Goal: Information Seeking & Learning: Find specific fact

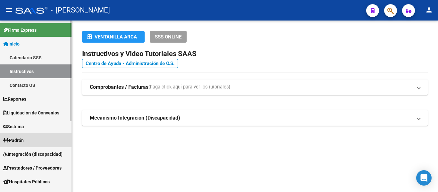
click at [24, 137] on span "Padrón" at bounding box center [13, 140] width 21 height 7
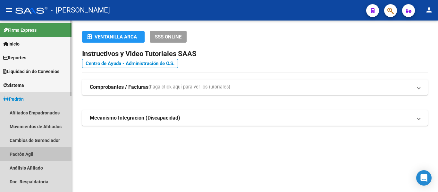
click at [26, 155] on link "Padrón Ágil" at bounding box center [36, 154] width 72 height 14
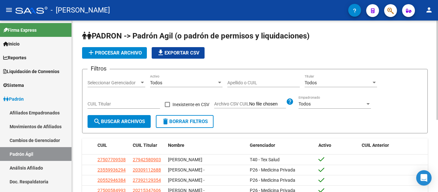
click at [243, 80] on div "Apellido o CUIL" at bounding box center [264, 80] width 73 height 13
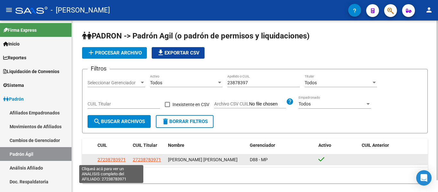
click at [115, 158] on span "27238783971" at bounding box center [112, 159] width 28 height 5
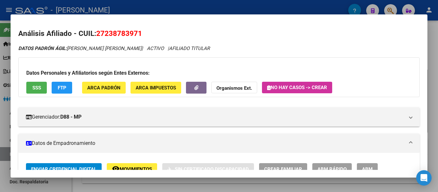
click at [132, 11] on div at bounding box center [219, 96] width 438 height 192
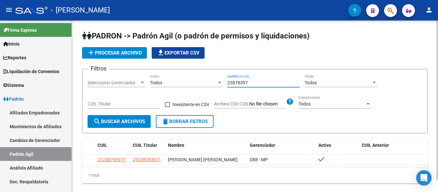
drag, startPoint x: 258, startPoint y: 82, endPoint x: 210, endPoint y: 82, distance: 47.8
click at [210, 82] on div "Filtros Seleccionar Gerenciador Seleccionar Gerenciador Todos Activo 23878397 A…" at bounding box center [255, 94] width 335 height 41
type input "46828444"
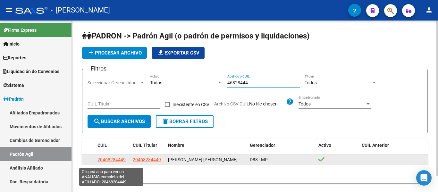
click at [115, 162] on span "20468284449" at bounding box center [112, 159] width 28 height 5
type textarea "20468284449"
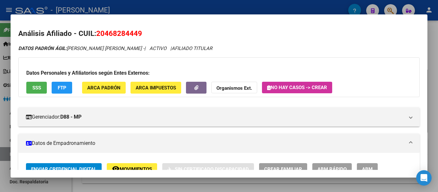
click at [217, 12] on div at bounding box center [219, 96] width 438 height 192
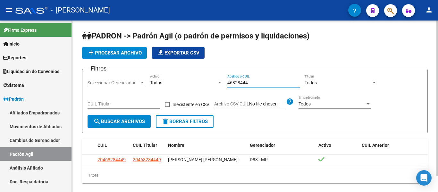
drag, startPoint x: 262, startPoint y: 83, endPoint x: 210, endPoint y: 76, distance: 51.9
click at [210, 76] on div "Filtros Seleccionar Gerenciador Seleccionar Gerenciador Todos Activo 46828444 A…" at bounding box center [255, 94] width 335 height 41
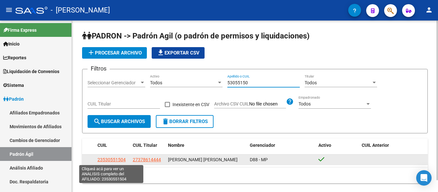
type input "53055150"
click at [112, 159] on span "23530551504" at bounding box center [112, 159] width 28 height 5
type textarea "23530551504"
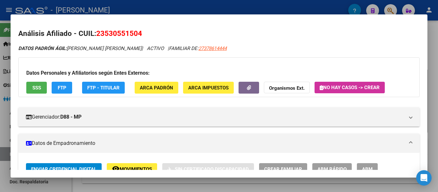
click at [246, 8] on div at bounding box center [219, 96] width 438 height 192
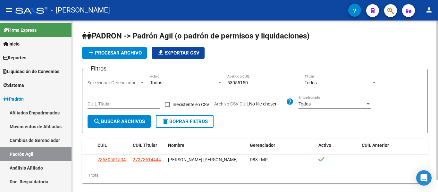
drag, startPoint x: 255, startPoint y: 82, endPoint x: 222, endPoint y: 89, distance: 33.5
click at [222, 89] on div "Filtros Seleccionar Gerenciador Seleccionar Gerenciador Todos Activo 53055150 A…" at bounding box center [255, 94] width 335 height 41
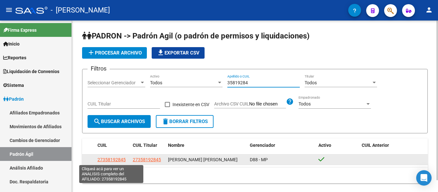
type input "35819284"
click at [113, 158] on span "27358192845" at bounding box center [112, 159] width 28 height 5
type textarea "27358192845"
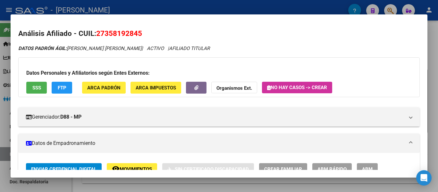
click at [191, 7] on div at bounding box center [219, 96] width 438 height 192
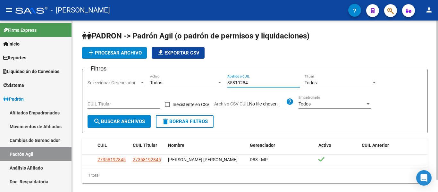
drag, startPoint x: 246, startPoint y: 81, endPoint x: 199, endPoint y: 73, distance: 48.2
click at [199, 73] on form "Filtros Seleccionar Gerenciador Seleccionar Gerenciador Todos Activo 35819284 A…" at bounding box center [255, 101] width 346 height 65
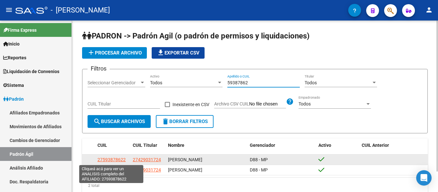
type input "59387862"
click at [120, 158] on span "27593878622" at bounding box center [112, 159] width 28 height 5
type textarea "27593878622"
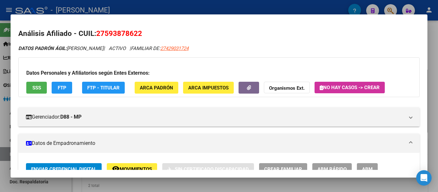
click at [178, 7] on div at bounding box center [219, 96] width 438 height 192
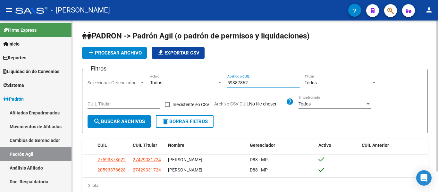
drag, startPoint x: 261, startPoint y: 81, endPoint x: 202, endPoint y: 81, distance: 59.7
click at [202, 81] on div "Filtros Seleccionar Gerenciador Seleccionar Gerenciador Todos Activo 59387862 A…" at bounding box center [255, 94] width 335 height 41
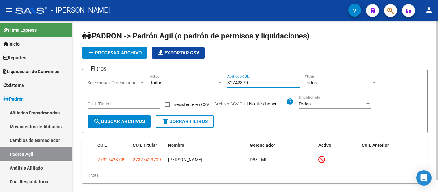
drag, startPoint x: 256, startPoint y: 81, endPoint x: 212, endPoint y: 82, distance: 43.4
click at [212, 82] on div "Filtros Seleccionar Gerenciador Seleccionar Gerenciador Todos Activo 32742370 A…" at bounding box center [255, 94] width 335 height 41
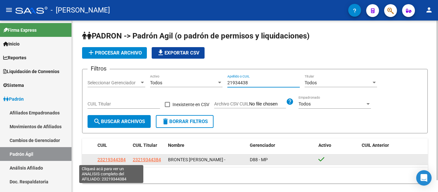
type input "21934438"
click at [122, 162] on span "23219344384" at bounding box center [112, 159] width 28 height 5
type textarea "23219344384"
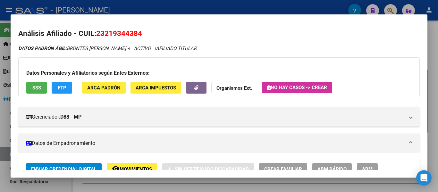
click at [180, 13] on div at bounding box center [219, 96] width 438 height 192
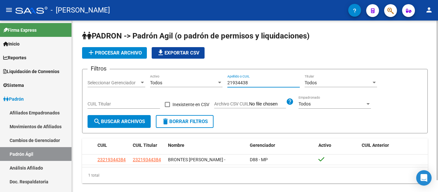
drag, startPoint x: 251, startPoint y: 84, endPoint x: 207, endPoint y: 84, distance: 44.3
click at [207, 84] on div "Filtros Seleccionar Gerenciador Seleccionar Gerenciador Todos Activo 21934438 A…" at bounding box center [255, 94] width 335 height 41
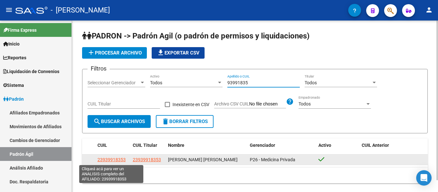
type input "93991835"
click at [112, 159] on span "23939918353" at bounding box center [112, 159] width 28 height 5
type textarea "23939918353"
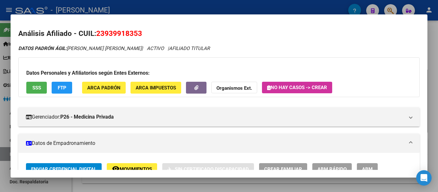
click at [159, 7] on div at bounding box center [219, 96] width 438 height 192
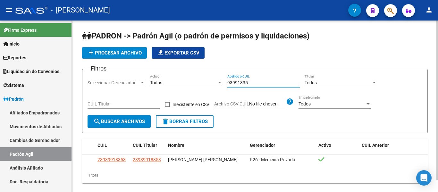
drag, startPoint x: 264, startPoint y: 83, endPoint x: 201, endPoint y: 85, distance: 63.3
click at [202, 84] on div "Filtros Seleccionar Gerenciador Seleccionar Gerenciador Todos Activo 93991835 A…" at bounding box center [255, 94] width 335 height 41
drag, startPoint x: 268, startPoint y: 83, endPoint x: 176, endPoint y: 81, distance: 92.8
click at [176, 81] on div "Filtros Seleccionar Gerenciador Seleccionar Gerenciador Todos Activo 30092532 A…" at bounding box center [255, 94] width 335 height 41
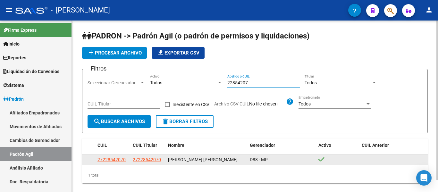
type input "22854207"
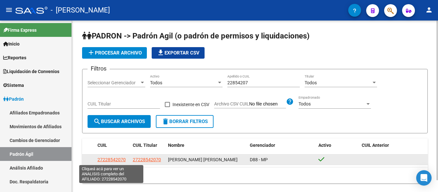
click at [113, 160] on span "27228542070" at bounding box center [112, 159] width 28 height 5
type textarea "27228542070"
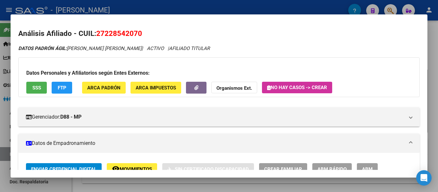
click at [157, 7] on div at bounding box center [219, 96] width 438 height 192
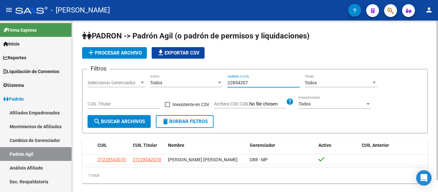
drag, startPoint x: 253, startPoint y: 82, endPoint x: 199, endPoint y: 81, distance: 54.2
click at [199, 81] on div "Filtros Seleccionar Gerenciador Seleccionar Gerenciador Todos Activo 22854207 A…" at bounding box center [255, 94] width 335 height 41
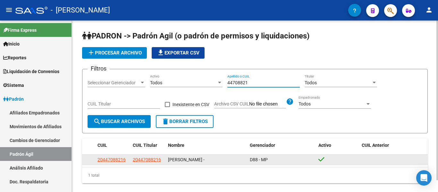
type input "44708821"
click at [114, 156] on datatable-body-cell "20447088216" at bounding box center [112, 160] width 35 height 10
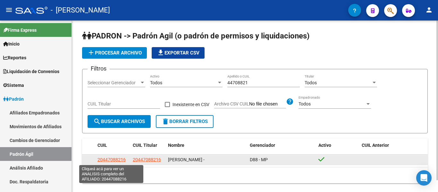
click at [114, 159] on span "20447088216" at bounding box center [112, 159] width 28 height 5
type textarea "20447088216"
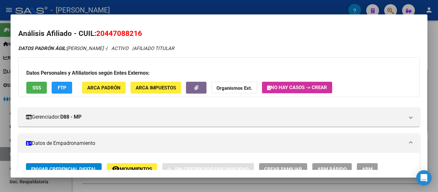
click at [190, 4] on div at bounding box center [219, 96] width 438 height 192
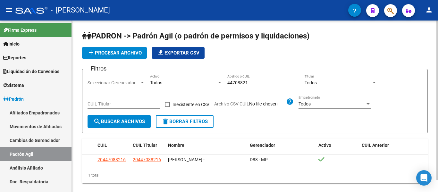
drag, startPoint x: 232, startPoint y: 83, endPoint x: 224, endPoint y: 84, distance: 7.8
click at [224, 84] on div "Filtros Seleccionar Gerenciador Seleccionar Gerenciador Todos Activo 44708821 A…" at bounding box center [255, 94] width 335 height 41
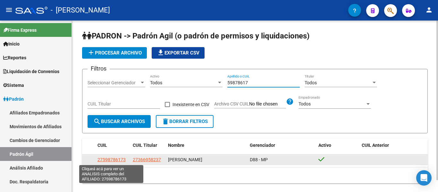
type input "59878617"
click at [115, 159] on span "27598786173" at bounding box center [112, 159] width 28 height 5
type textarea "27598786173"
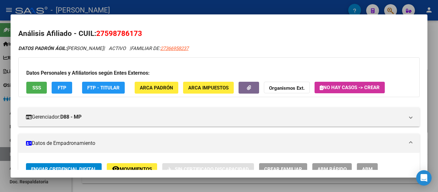
click at [241, 6] on div at bounding box center [219, 96] width 438 height 192
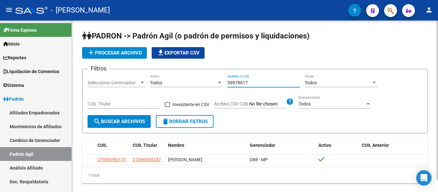
drag, startPoint x: 261, startPoint y: 83, endPoint x: 185, endPoint y: 90, distance: 75.8
click at [185, 90] on div "Filtros Seleccionar Gerenciador Seleccionar Gerenciador Todos Activo 59878617 A…" at bounding box center [255, 94] width 335 height 41
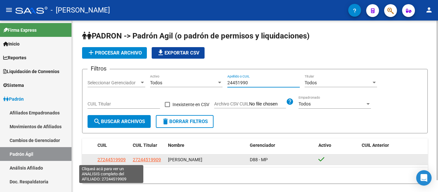
type input "24451990"
click at [117, 162] on span "27244519909" at bounding box center [112, 159] width 28 height 5
type textarea "27244519909"
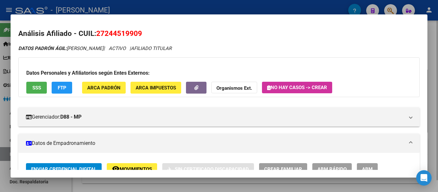
drag, startPoint x: 210, startPoint y: 11, endPoint x: 222, endPoint y: 23, distance: 17.7
click at [210, 10] on div at bounding box center [219, 96] width 438 height 192
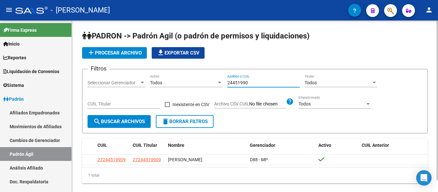
drag, startPoint x: 261, startPoint y: 83, endPoint x: 212, endPoint y: 80, distance: 48.3
click at [214, 80] on div "Filtros Seleccionar Gerenciador Seleccionar Gerenciador Todos Activo 24451990 A…" at bounding box center [255, 94] width 335 height 41
drag, startPoint x: 255, startPoint y: 84, endPoint x: 216, endPoint y: 84, distance: 39.2
click at [216, 84] on div "Filtros Seleccionar Gerenciador Seleccionar Gerenciador Todos Activo 38841732 A…" at bounding box center [255, 94] width 335 height 41
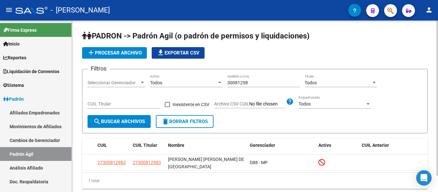
drag, startPoint x: 252, startPoint y: 79, endPoint x: 209, endPoint y: 80, distance: 42.7
click at [209, 80] on div "Filtros Seleccionar Gerenciador Seleccionar Gerenciador Todos Activo 30081298 A…" at bounding box center [255, 94] width 335 height 41
drag, startPoint x: 257, startPoint y: 82, endPoint x: 217, endPoint y: 85, distance: 40.5
click at [217, 85] on div "Filtros Seleccionar Gerenciador Seleccionar Gerenciador Todos Activo 30081298 A…" at bounding box center [255, 94] width 335 height 41
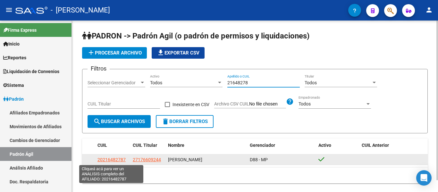
type input "21648278"
click at [122, 159] on span "20216482787" at bounding box center [112, 159] width 28 height 5
type textarea "20216482787"
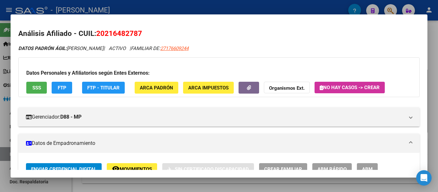
click at [204, 7] on div at bounding box center [219, 96] width 438 height 192
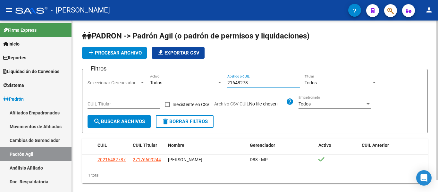
drag, startPoint x: 258, startPoint y: 83, endPoint x: 206, endPoint y: 80, distance: 51.8
click at [206, 80] on div "Filtros Seleccionar Gerenciador Seleccionar Gerenciador Todos Activo 21648278 A…" at bounding box center [255, 94] width 335 height 41
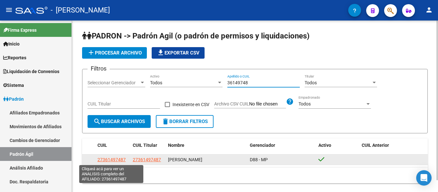
type input "36149748"
click at [109, 160] on span "27361497487" at bounding box center [112, 159] width 28 height 5
type textarea "27361497487"
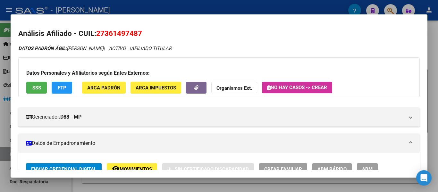
click at [180, 8] on div at bounding box center [219, 96] width 438 height 192
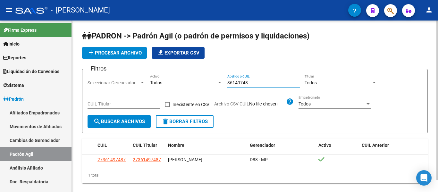
drag, startPoint x: 264, startPoint y: 83, endPoint x: 201, endPoint y: 76, distance: 62.7
click at [201, 76] on div "Filtros Seleccionar Gerenciador Seleccionar Gerenciador Todos Activo 36149748 A…" at bounding box center [255, 94] width 335 height 41
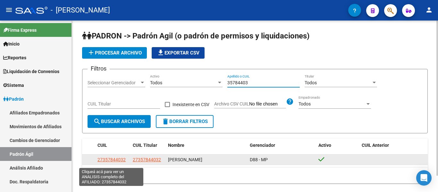
type input "35784403"
click at [116, 162] on span "27357844032" at bounding box center [112, 159] width 28 height 5
type textarea "27357844032"
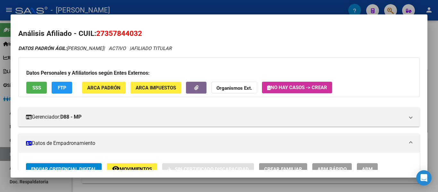
click at [214, 10] on div at bounding box center [219, 96] width 438 height 192
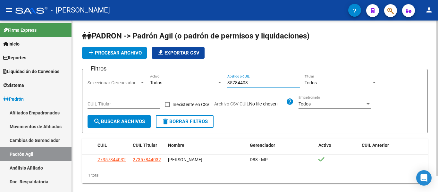
drag, startPoint x: 244, startPoint y: 82, endPoint x: 210, endPoint y: 80, distance: 34.4
click at [210, 80] on div "Filtros Seleccionar Gerenciador Seleccionar Gerenciador Todos Activo 35784403 A…" at bounding box center [255, 94] width 335 height 41
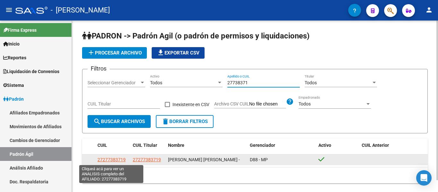
type input "27738371"
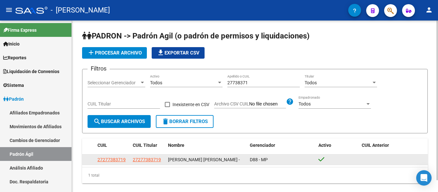
click at [118, 157] on app-link-go-to "27277383719" at bounding box center [112, 159] width 28 height 7
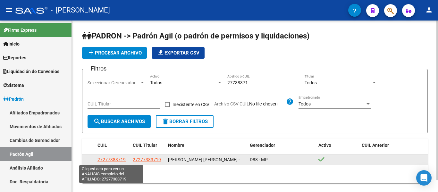
click at [117, 159] on span "27277383719" at bounding box center [112, 159] width 28 height 5
type textarea "27277383719"
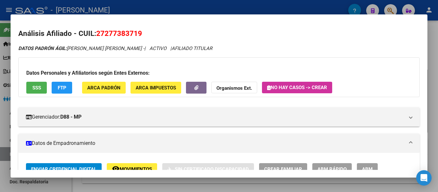
click at [238, 10] on div at bounding box center [219, 96] width 438 height 192
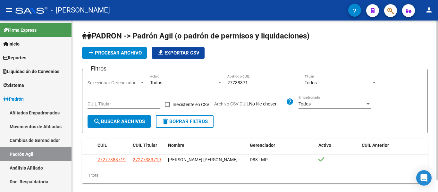
drag, startPoint x: 264, startPoint y: 83, endPoint x: 222, endPoint y: 83, distance: 41.4
click at [222, 83] on div "Filtros Seleccionar Gerenciador Seleccionar Gerenciador Todos Activo 27738371 A…" at bounding box center [255, 94] width 335 height 41
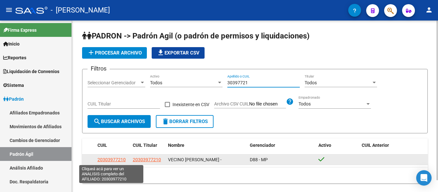
type input "30397721"
click at [111, 159] on span "20303977210" at bounding box center [112, 159] width 28 height 5
type textarea "20303977210"
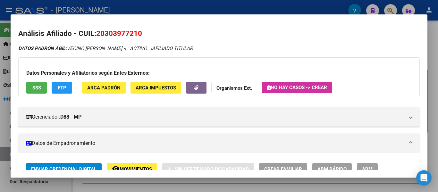
click at [198, 4] on div at bounding box center [219, 96] width 438 height 192
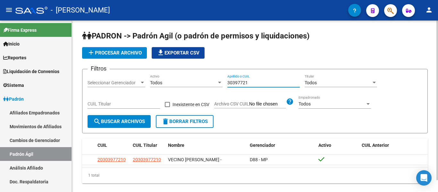
drag, startPoint x: 260, startPoint y: 82, endPoint x: 204, endPoint y: 83, distance: 55.6
click at [204, 83] on div "Filtros Seleccionar Gerenciador Seleccionar Gerenciador Todos Activo 30397721 A…" at bounding box center [255, 94] width 335 height 41
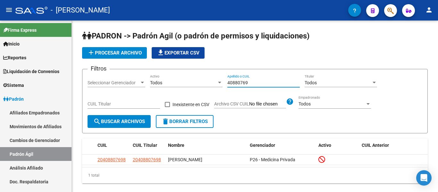
type input "40880769"
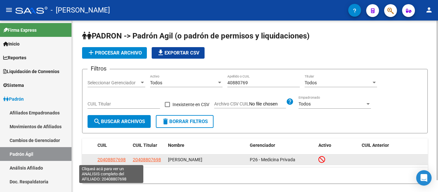
click at [115, 160] on span "20408807698" at bounding box center [112, 159] width 28 height 5
type textarea "20408807698"
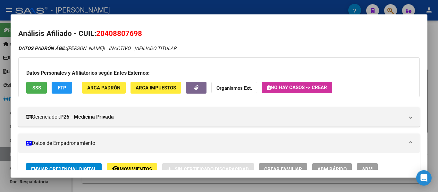
click at [171, 10] on div at bounding box center [219, 96] width 438 height 192
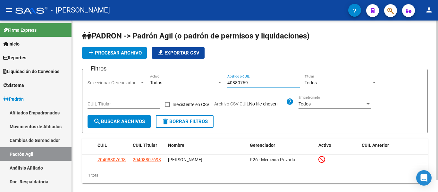
drag, startPoint x: 255, startPoint y: 81, endPoint x: 221, endPoint y: 84, distance: 34.1
click at [221, 84] on div "Filtros Seleccionar Gerenciador Seleccionar Gerenciador Todos Activo 40880769 A…" at bounding box center [255, 94] width 335 height 41
drag, startPoint x: 254, startPoint y: 82, endPoint x: 215, endPoint y: 83, distance: 38.2
click at [215, 83] on div "Filtros Seleccionar Gerenciador Seleccionar Gerenciador Todos Activo 44503441 A…" at bounding box center [255, 94] width 335 height 41
drag, startPoint x: 240, startPoint y: 79, endPoint x: 204, endPoint y: 74, distance: 36.4
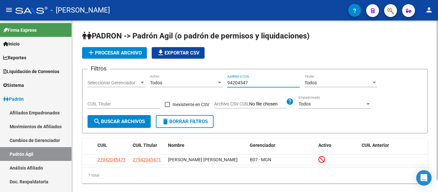
click at [200, 74] on form "Filtros Seleccionar Gerenciador Seleccionar Gerenciador Todos Activo 94204547 A…" at bounding box center [255, 101] width 346 height 65
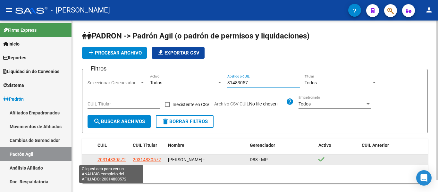
type input "31483057"
click at [114, 159] on span "20314830572" at bounding box center [112, 159] width 28 height 5
type textarea "20314830572"
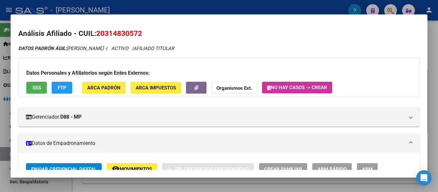
click at [149, 9] on div at bounding box center [219, 96] width 438 height 192
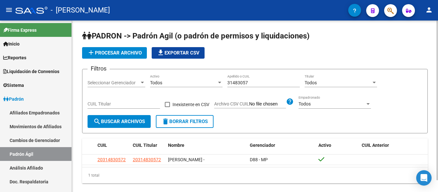
drag, startPoint x: 251, startPoint y: 82, endPoint x: 224, endPoint y: 85, distance: 26.7
click at [224, 85] on div "Filtros Seleccionar Gerenciador Seleccionar Gerenciador Todos Activo 31483057 A…" at bounding box center [255, 94] width 335 height 41
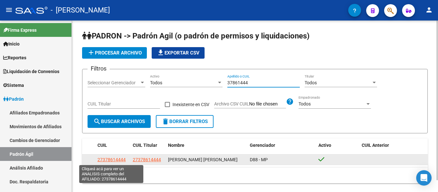
type input "37861444"
click at [103, 161] on span "27378614444" at bounding box center [112, 159] width 28 height 5
type textarea "27378614444"
